Goal: Task Accomplishment & Management: Manage account settings

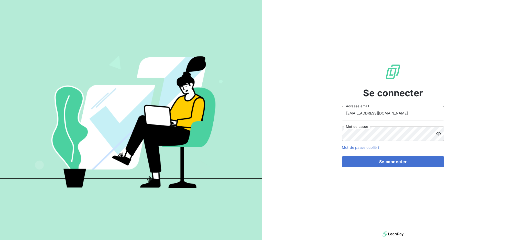
click at [393, 112] on input "[EMAIL_ADDRESS][DOMAIN_NAME]" at bounding box center [393, 113] width 102 height 14
type input "[EMAIL_ADDRESS][DOMAIN_NAME]"
click at [362, 167] on div "Se connecter [EMAIL_ADDRESS][DOMAIN_NAME] Adresse email Mot de passe Mot de pas…" at bounding box center [393, 115] width 102 height 230
click at [362, 162] on button "Se connecter" at bounding box center [393, 161] width 102 height 11
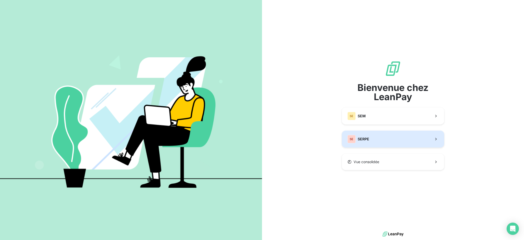
click at [381, 135] on button "SE SERPE" at bounding box center [393, 138] width 102 height 17
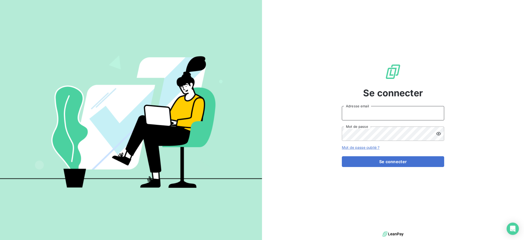
type input "[EMAIL_ADDRESS][DOMAIN_NAME]"
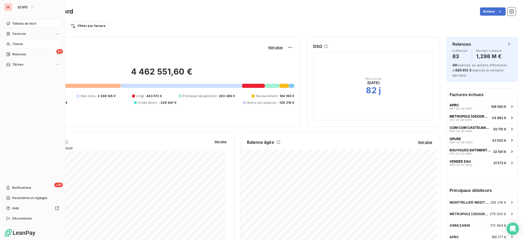
click at [19, 44] on span "Clients" at bounding box center [18, 44] width 10 height 5
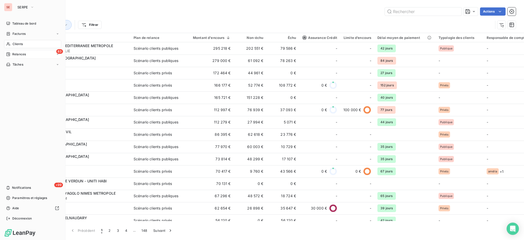
click at [21, 56] on span "Relances" at bounding box center [19, 54] width 14 height 5
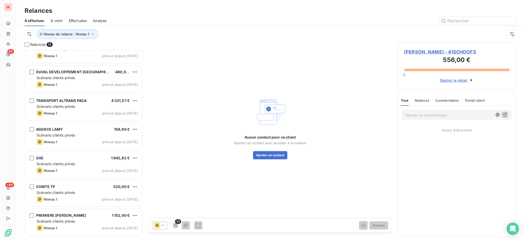
scroll to position [183, 0]
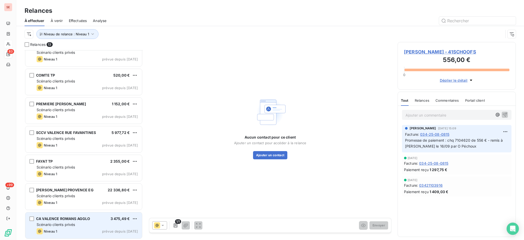
click at [75, 223] on span "Scénario clients privés" at bounding box center [56, 224] width 38 height 4
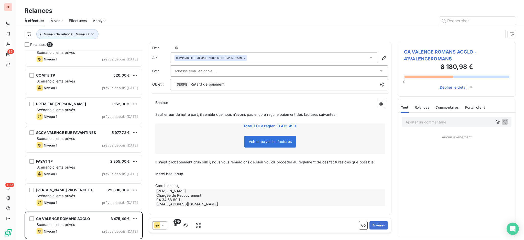
scroll to position [184, 113]
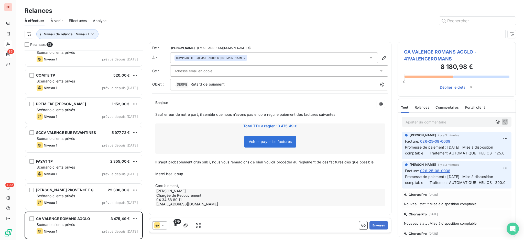
click at [188, 186] on p "Cordialement," at bounding box center [270, 186] width 230 height 6
click at [307, 135] on div "Voir et payer les factures" at bounding box center [270, 143] width 228 height 22
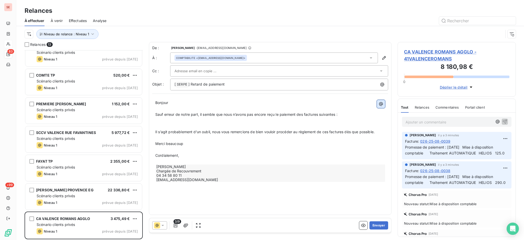
click at [383, 103] on icon "button" at bounding box center [381, 104] width 4 height 4
click at [383, 103] on html "SE 83 +99 Relances À effectuer À venir Effectuées Analyse Niveau de relance : N…" at bounding box center [262, 120] width 524 height 240
click at [382, 103] on icon "button" at bounding box center [380, 103] width 5 height 5
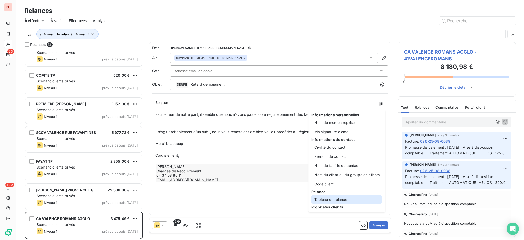
click at [339, 198] on div "Tableau de relance" at bounding box center [346, 199] width 71 height 8
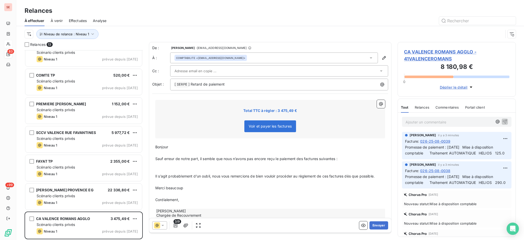
click at [313, 116] on div "Total TTC à régler : 3 475,49 € Voir et payer les factures" at bounding box center [270, 119] width 230 height 38
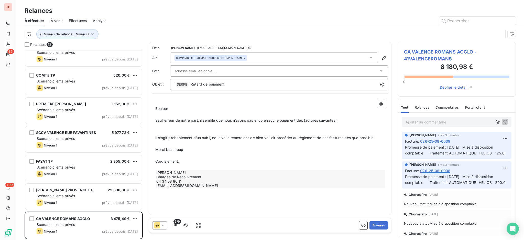
click at [156, 107] on span "Bonjour" at bounding box center [161, 108] width 13 height 4
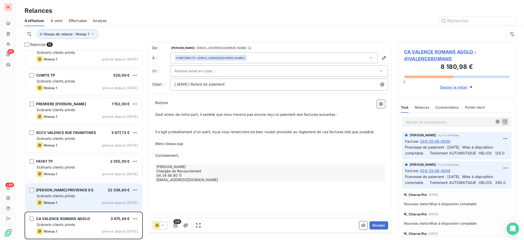
click at [71, 199] on div "Niveau 1 prévue depuis hier" at bounding box center [87, 202] width 101 height 6
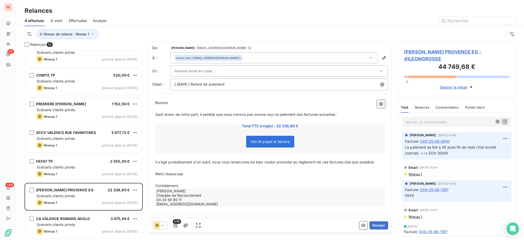
click at [191, 185] on p "Cordialement," at bounding box center [270, 186] width 230 height 6
click at [92, 33] on icon "button" at bounding box center [92, 33] width 5 height 5
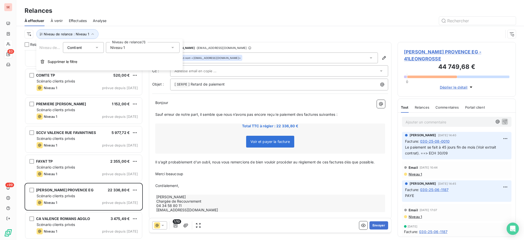
click at [172, 46] on icon at bounding box center [172, 47] width 5 height 5
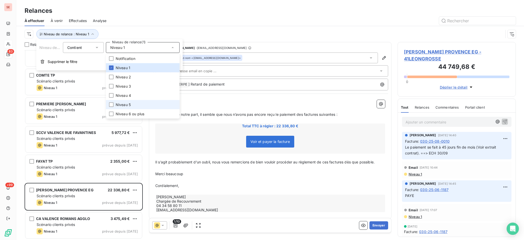
click at [122, 105] on span "Niveau 5" at bounding box center [123, 104] width 15 height 5
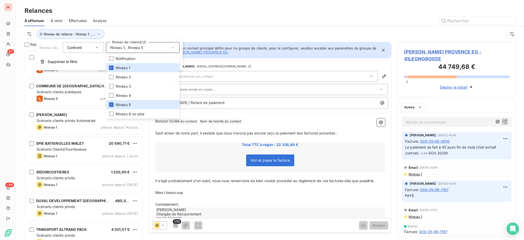
scroll to position [184, 113]
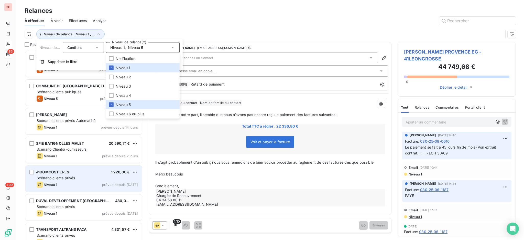
click at [63, 181] on div "41DOMCOSTIERES 1 220,00 € Scénario clients privés Niveau 1 prévue depuis hier" at bounding box center [83, 179] width 117 height 26
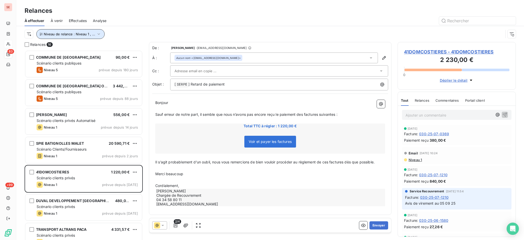
click at [97, 33] on icon "button" at bounding box center [98, 33] width 5 height 5
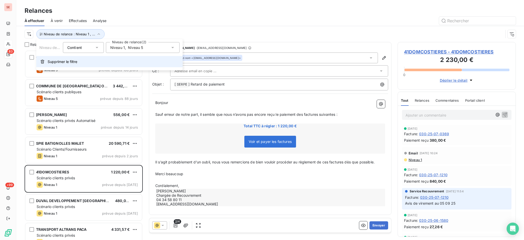
click at [75, 60] on span "Supprimer le filtre" at bounding box center [63, 61] width 30 height 5
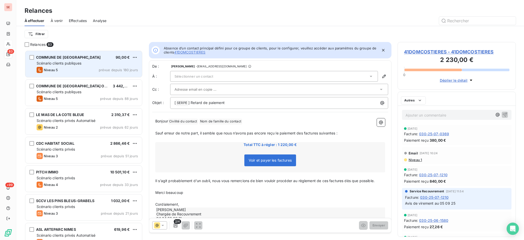
scroll to position [185, 113]
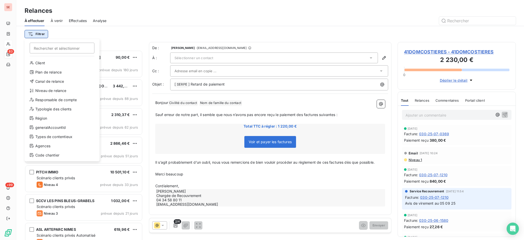
click at [38, 32] on html "SE 83 +99 Relances À effectuer À venir Effectuées Analyse Filtrer Rechercher et…" at bounding box center [262, 120] width 524 height 240
click at [59, 82] on div "Canal de relance" at bounding box center [62, 81] width 71 height 8
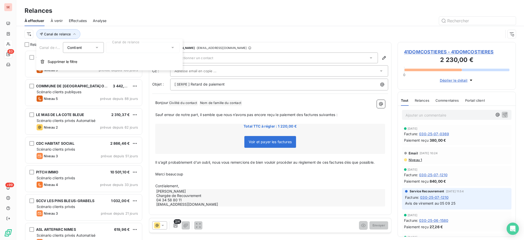
scroll to position [5, 5]
click at [172, 46] on icon at bounding box center [172, 47] width 5 height 5
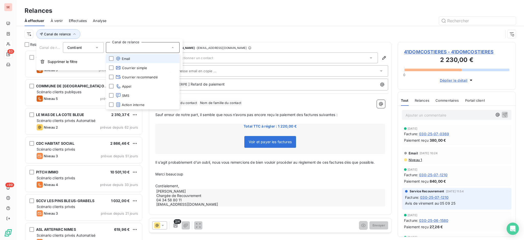
click at [122, 60] on span "Email" at bounding box center [123, 58] width 15 height 5
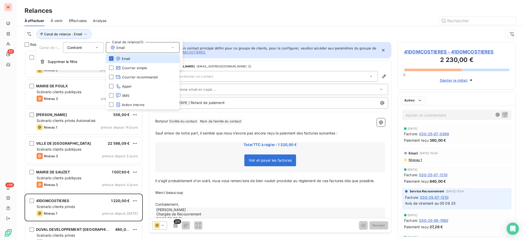
scroll to position [184, 113]
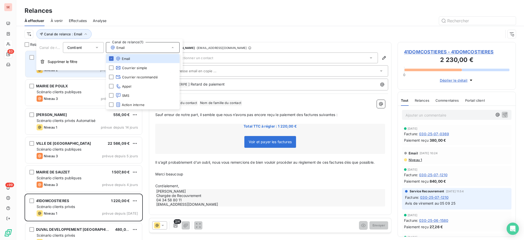
click at [71, 73] on div "Niveau 2 prévue depuis 62 jours" at bounding box center [87, 70] width 101 height 6
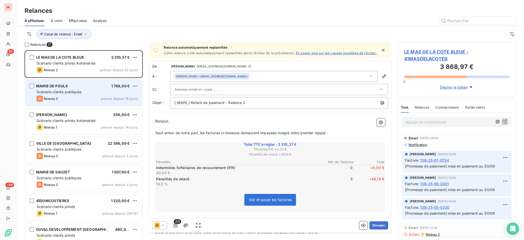
click at [76, 92] on span "Scénario clients publiques" at bounding box center [59, 92] width 45 height 4
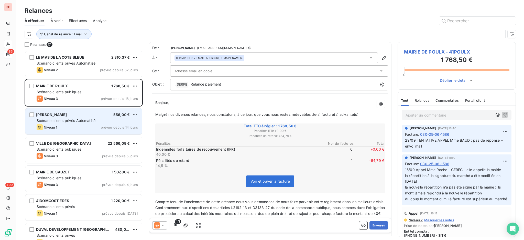
click at [76, 122] on span "Scénario clients privés Automatisé" at bounding box center [66, 120] width 59 height 4
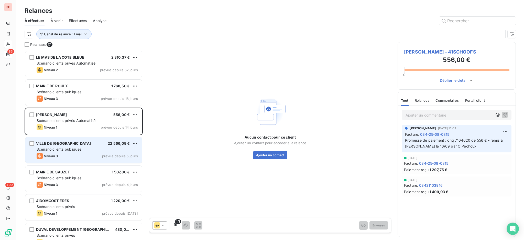
click at [86, 152] on div "VILLE DE VALENCE 22 566,09 € Scénario clients publiques Niveau 3 prévue depuis …" at bounding box center [83, 150] width 117 height 26
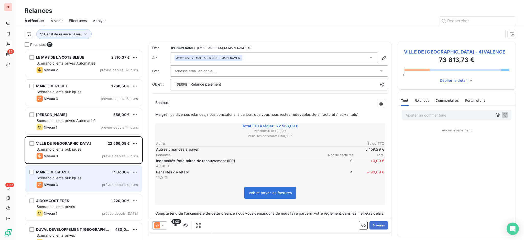
click at [81, 173] on div "MAIRIE DE SAUZET 1 507,80 €" at bounding box center [87, 172] width 101 height 5
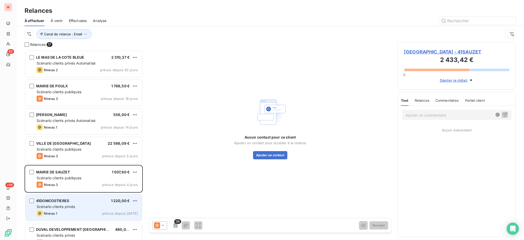
click at [75, 205] on span "Scénario clients privés" at bounding box center [56, 206] width 38 height 4
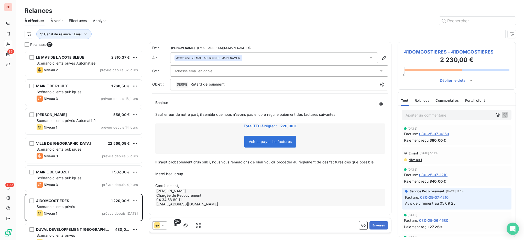
click at [327, 135] on div "Voir et payer les factures" at bounding box center [270, 143] width 228 height 22
click at [426, 50] on span "41DOMCOSTIERES - 41DOMCOSTIERES" at bounding box center [456, 51] width 105 height 7
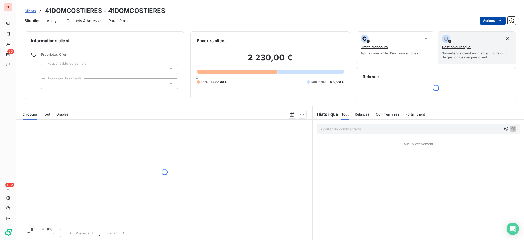
click at [484, 18] on html "SE 83 +99 Clients 41DOMCOSTIERES - 41DOMCOSTIERES Situation Analyse Contacts & …" at bounding box center [262, 120] width 524 height 240
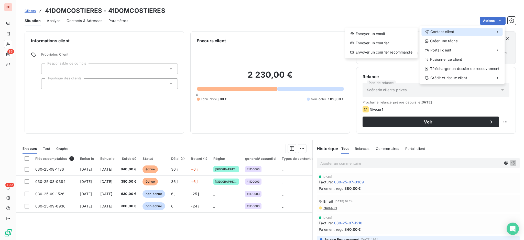
click at [448, 33] on span "Contact client" at bounding box center [442, 31] width 24 height 5
click at [382, 31] on div "Envoyer un email" at bounding box center [381, 34] width 69 height 8
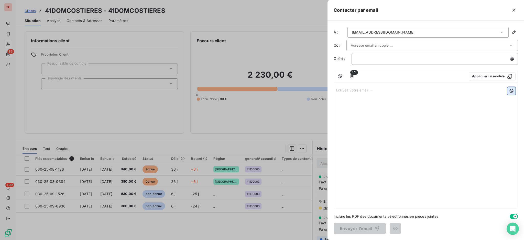
click at [512, 92] on icon "button" at bounding box center [512, 91] width 4 height 4
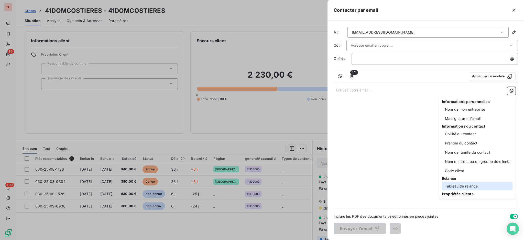
click at [464, 187] on div "Tableau de relance" at bounding box center [477, 186] width 71 height 8
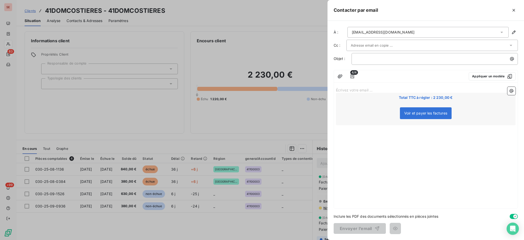
click at [511, 14] on div "Contacter par email" at bounding box center [426, 10] width 197 height 21
click at [513, 9] on icon "button" at bounding box center [514, 10] width 3 height 3
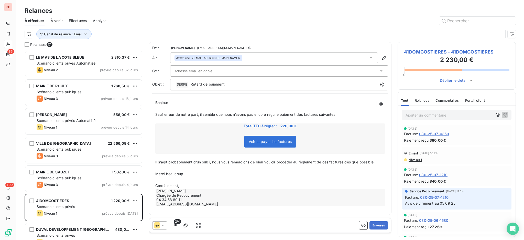
scroll to position [184, 113]
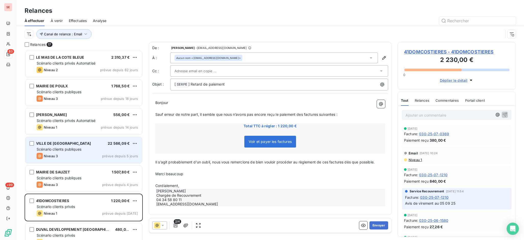
click at [89, 150] on div "Scénario clients publiques" at bounding box center [87, 149] width 101 height 5
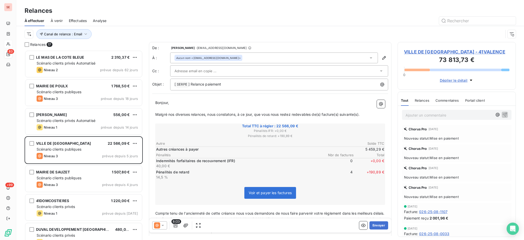
click at [465, 48] on span "VILLE DE VALENCE - 41VALENCE" at bounding box center [456, 51] width 105 height 7
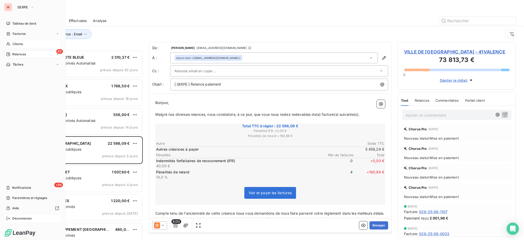
click at [10, 219] on icon at bounding box center [8, 218] width 4 height 4
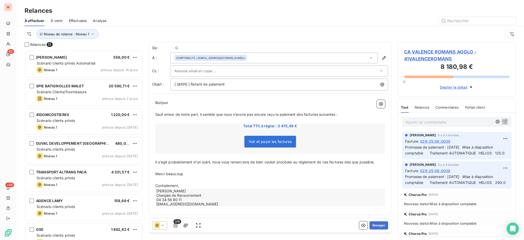
scroll to position [184, 113]
click at [434, 51] on span "CA VALENCE ROMANS AGGLO - 41VALENCEROMANS" at bounding box center [456, 55] width 105 height 14
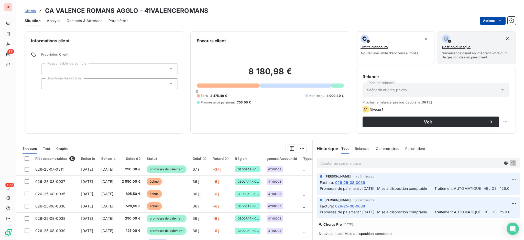
click at [486, 19] on html "SE 83 +99 Clients CA VALENCE ROMANS AGGLO - 41VALENCEROMANS Situation Analyse C…" at bounding box center [262, 120] width 524 height 240
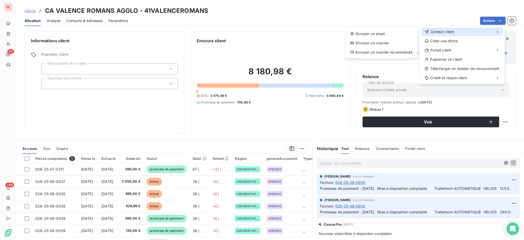
click at [453, 33] on span "Contact client" at bounding box center [442, 31] width 24 height 5
click at [382, 31] on div "Envoyer un email" at bounding box center [381, 34] width 69 height 8
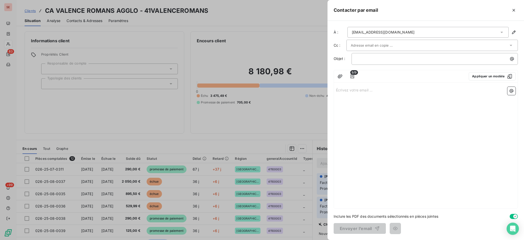
click at [435, 97] on div "Écrivez votre email ... ﻿" at bounding box center [426, 146] width 184 height 123
click at [508, 92] on button "button" at bounding box center [511, 91] width 8 height 8
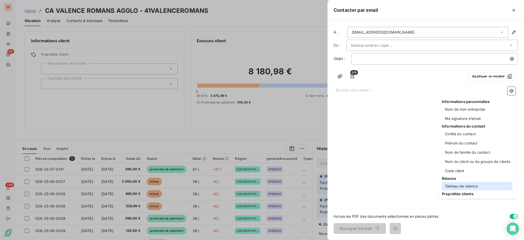
click at [473, 186] on div "Tableau de relance" at bounding box center [477, 186] width 71 height 8
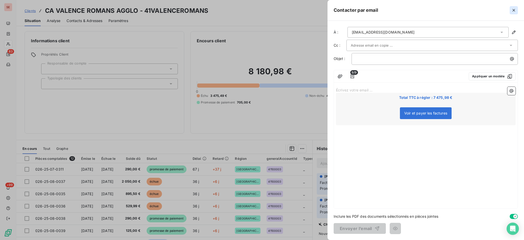
click at [514, 9] on icon "button" at bounding box center [514, 10] width 3 height 3
